Goal: Contribute content: Add original content to the website for others to see

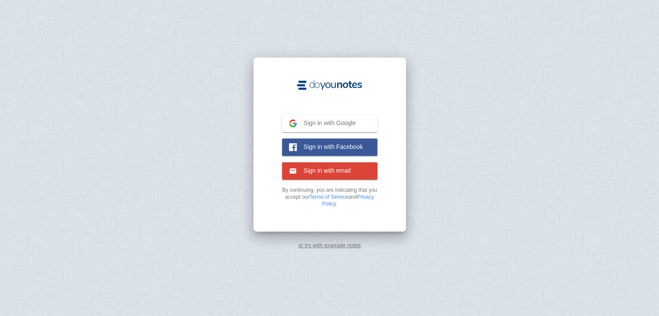
click at [339, 123] on span "Sign in with Google" at bounding box center [326, 123] width 59 height 8
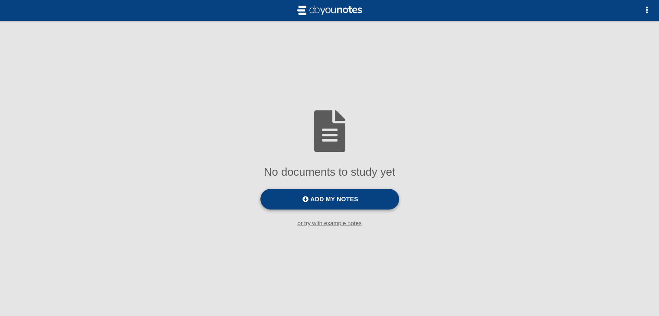
click at [372, 197] on label "Add my notes" at bounding box center [329, 199] width 139 height 21
click at [0, 0] on input "Add my notes" at bounding box center [0, 0] width 0 height 0
click at [334, 202] on span "Add my notes" at bounding box center [334, 199] width 48 height 7
click at [0, 0] on input "Add my notes" at bounding box center [0, 0] width 0 height 0
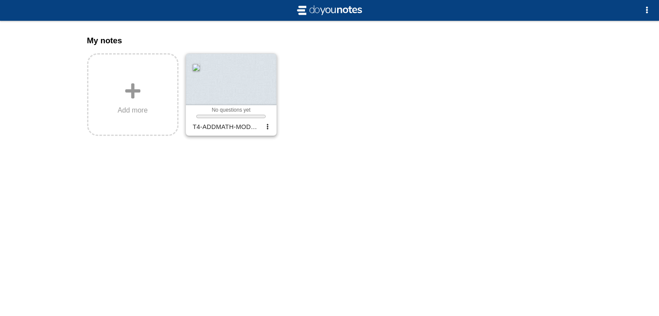
click at [255, 93] on div at bounding box center [231, 80] width 90 height 52
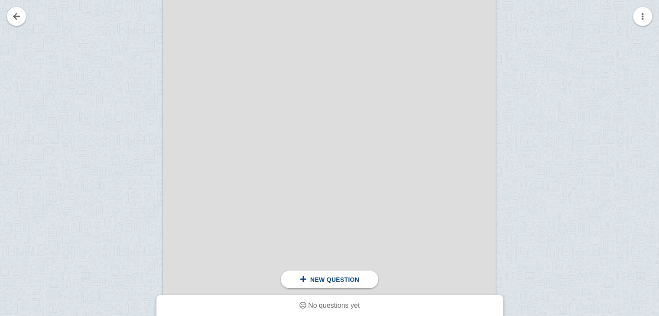
scroll to position [187, 0]
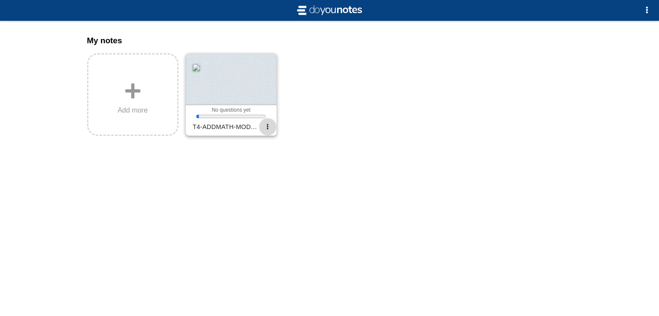
click at [270, 129] on button "button" at bounding box center [267, 126] width 17 height 17
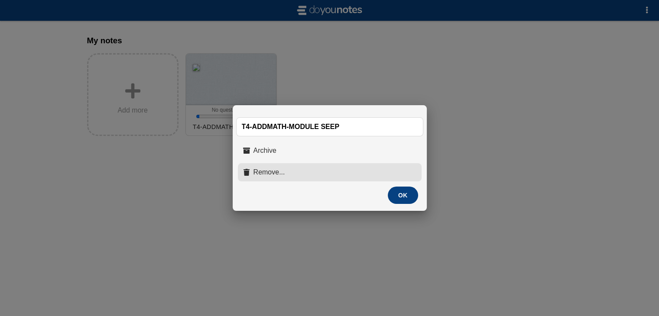
click at [331, 171] on button "Remove..." at bounding box center [330, 172] width 184 height 18
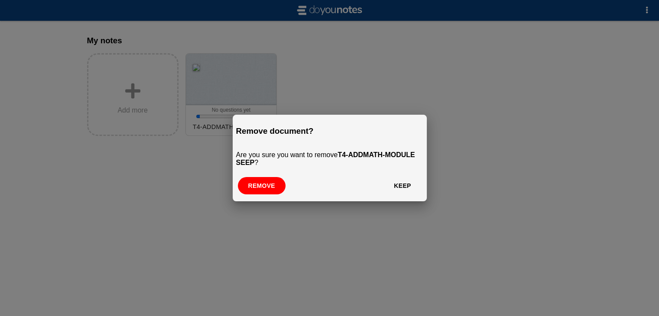
click at [263, 183] on button "Remove" at bounding box center [262, 185] width 48 height 17
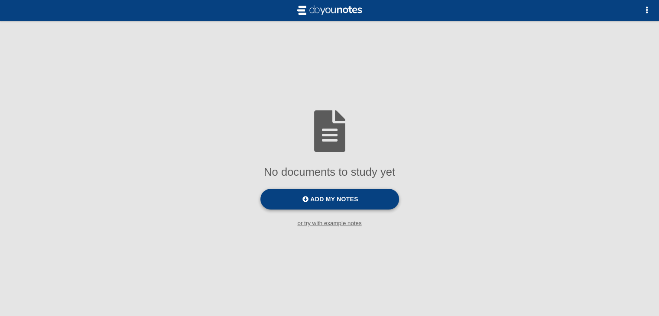
click at [355, 203] on span "Add my notes" at bounding box center [334, 199] width 48 height 7
click at [0, 0] on input "Add my notes" at bounding box center [0, 0] width 0 height 0
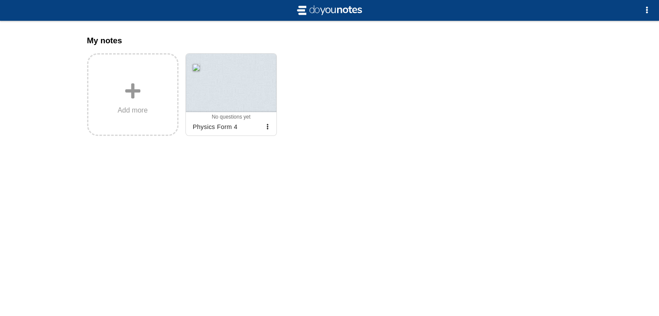
drag, startPoint x: 390, startPoint y: 2, endPoint x: 451, endPoint y: 56, distance: 81.3
click at [451, 56] on div "Add more 0 0 0 0 No questions yet Archived Physics Form 4 Sign in and add my no…" at bounding box center [329, 94] width 485 height 83
click at [255, 107] on div at bounding box center [231, 83] width 90 height 58
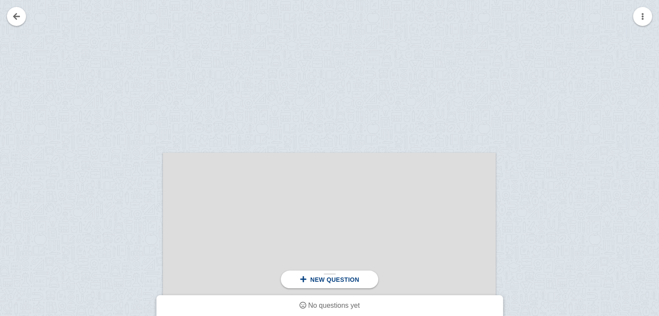
click at [348, 286] on div "New question" at bounding box center [329, 280] width 97 height 18
click at [342, 283] on div "New question" at bounding box center [329, 280] width 97 height 18
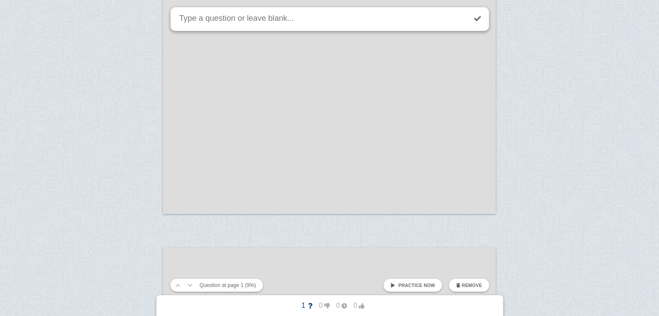
scroll to position [916, 0]
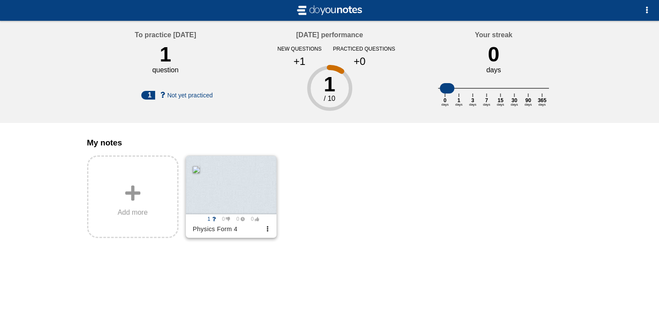
click at [243, 210] on div at bounding box center [231, 185] width 90 height 58
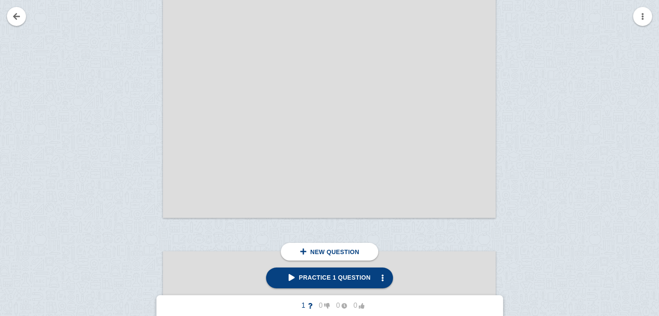
scroll to position [5421, 0]
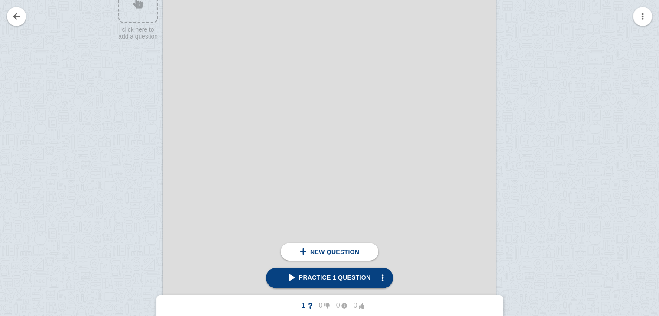
click at [327, 8] on div at bounding box center [329, 220] width 333 height 446
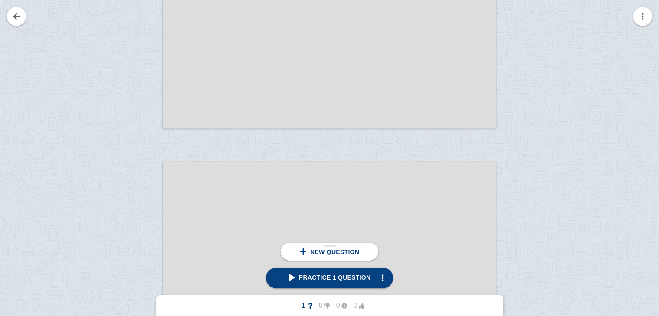
click at [351, 253] on span "New question" at bounding box center [334, 252] width 49 height 7
click at [374, 281] on button "button" at bounding box center [382, 277] width 17 height 17
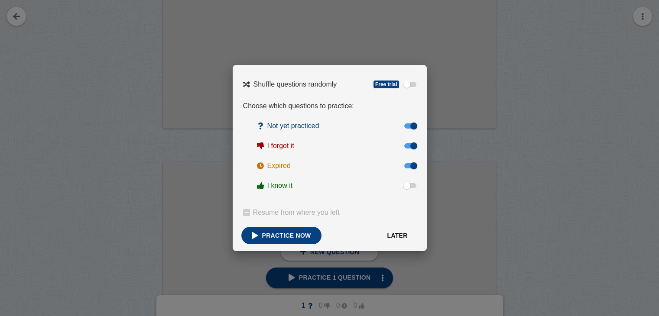
click at [397, 239] on button "Later" at bounding box center [396, 235] width 41 height 17
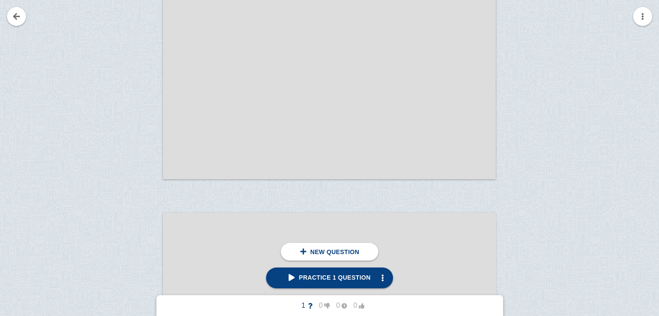
scroll to position [52615, 0]
click at [340, 252] on span "New question" at bounding box center [334, 252] width 49 height 7
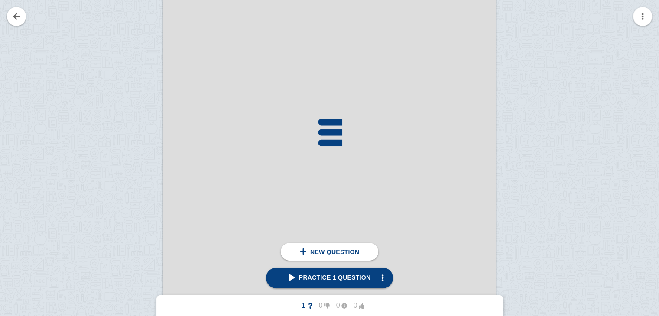
scroll to position [52918, 0]
